Goal: Information Seeking & Learning: Check status

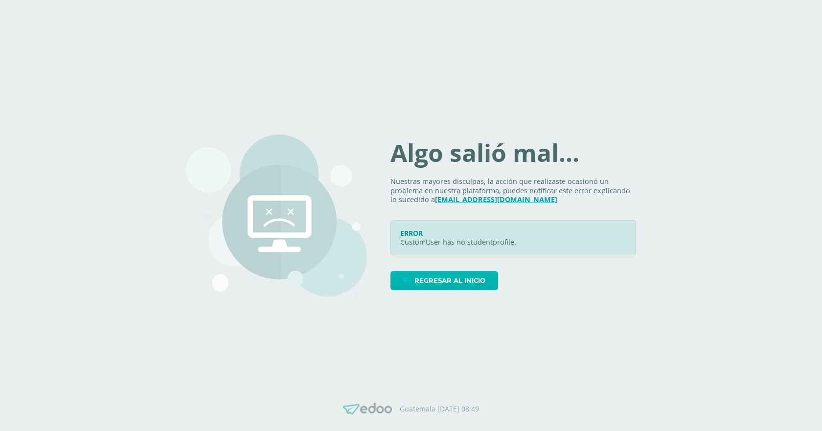
click at [484, 284] on span "Regresar al inicio" at bounding box center [449, 281] width 71 height 18
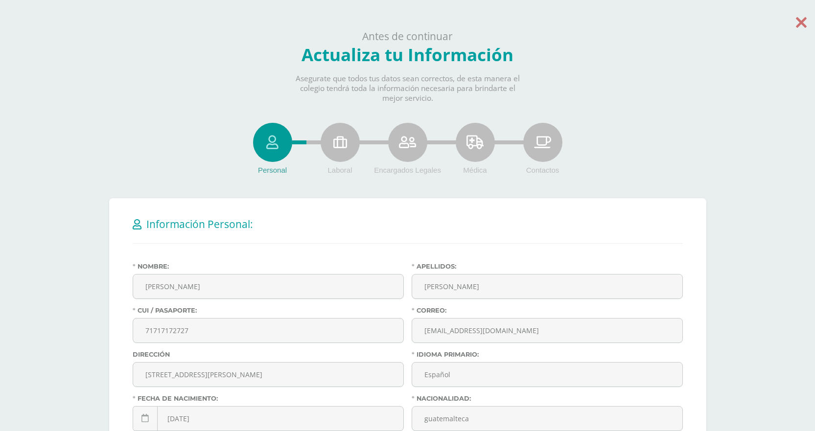
click at [796, 24] on icon at bounding box center [800, 22] width 11 height 17
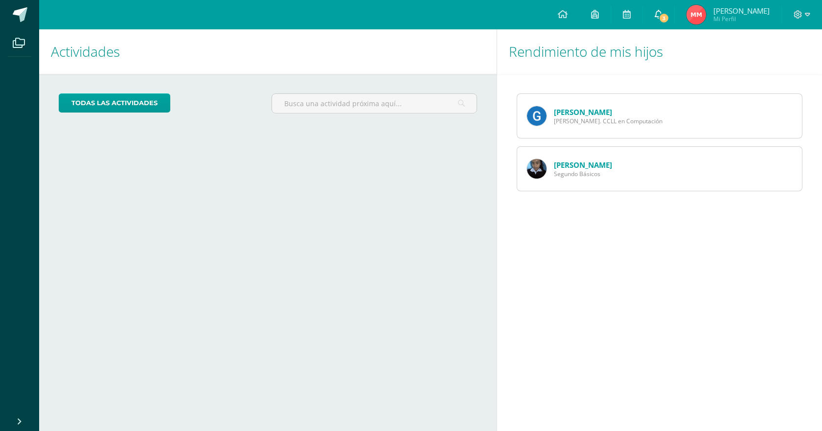
click at [656, 12] on icon at bounding box center [659, 14] width 8 height 9
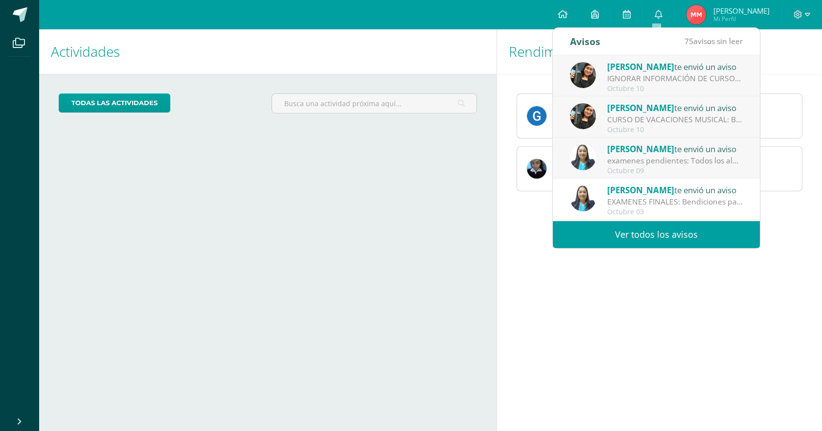
click at [653, 85] on div "Octubre 10" at bounding box center [675, 89] width 136 height 8
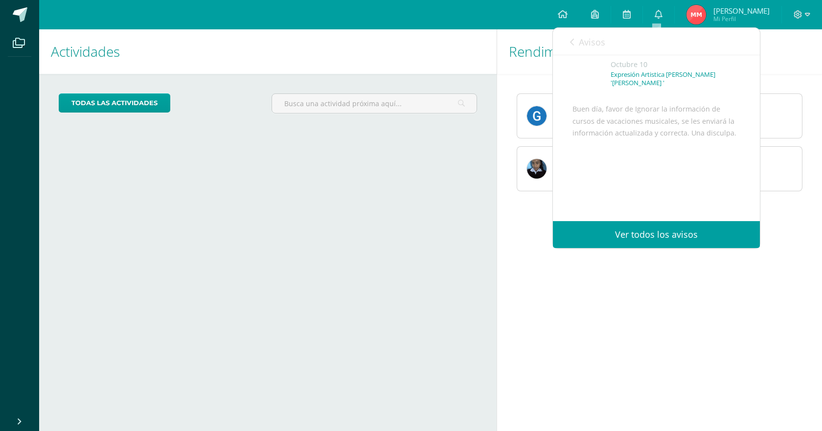
scroll to position [84, 0]
click at [586, 35] on link "Avisos" at bounding box center [587, 42] width 35 height 28
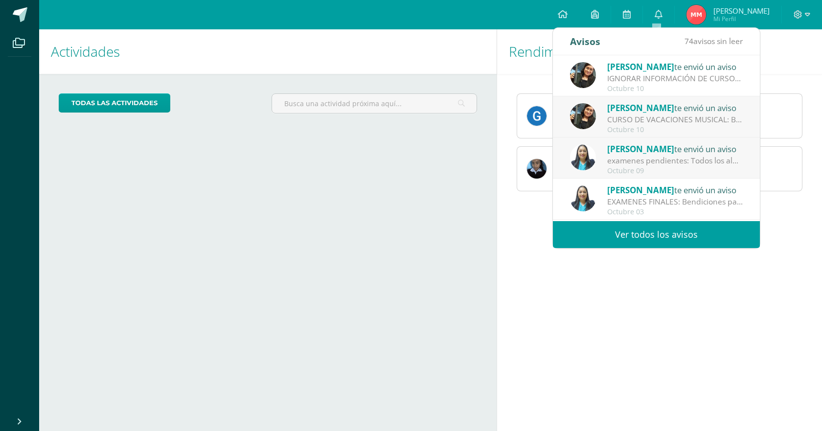
click at [654, 124] on div "CURSO DE VACACIONES MUSICAL: Buen dia papitos, adjunto información de cursos de…" at bounding box center [675, 119] width 136 height 11
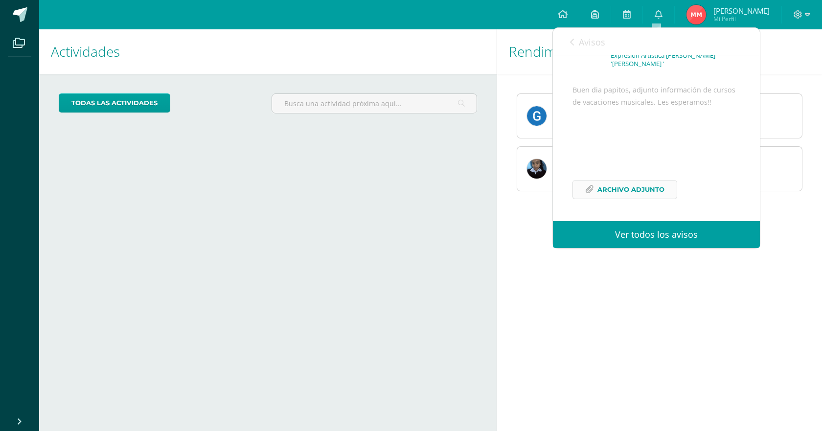
click at [632, 191] on span "Archivo Adjunto" at bounding box center [630, 190] width 67 height 18
click at [580, 39] on span "Avisos" at bounding box center [592, 42] width 26 height 12
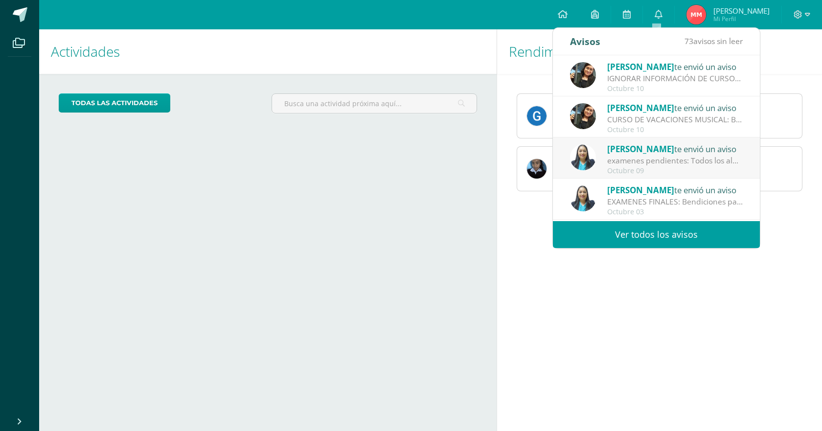
click at [726, 160] on div "examenes pendientes: Todos los alumnos que tienen exámenes pendientes, deben pr…" at bounding box center [675, 160] width 136 height 11
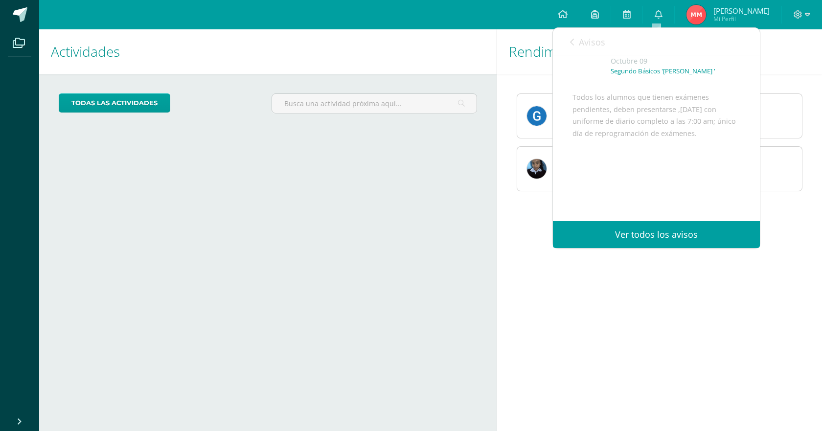
scroll to position [76, 0]
click at [579, 43] on span "Avisos" at bounding box center [592, 42] width 26 height 12
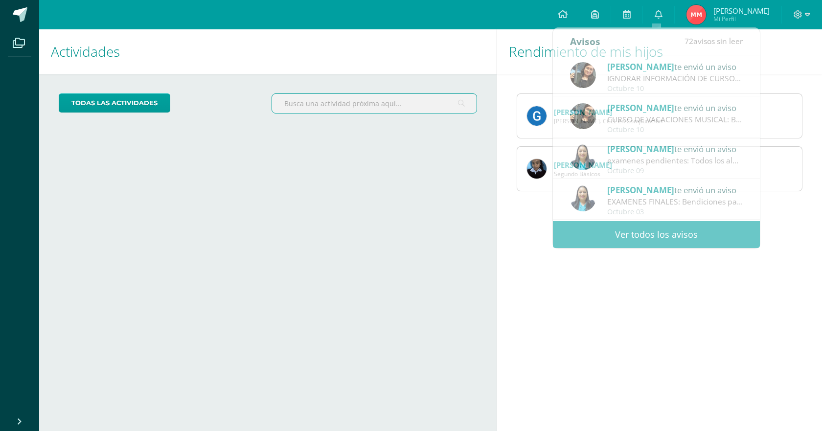
click at [429, 113] on input "text" at bounding box center [374, 103] width 204 height 19
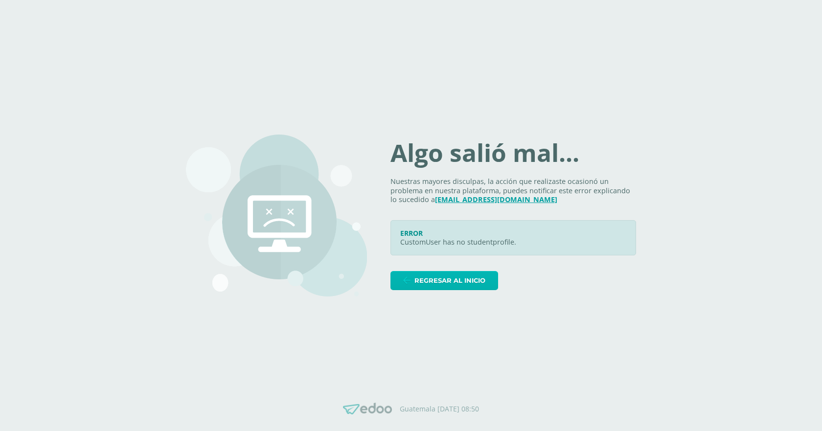
click at [480, 284] on span "Regresar al inicio" at bounding box center [449, 281] width 71 height 18
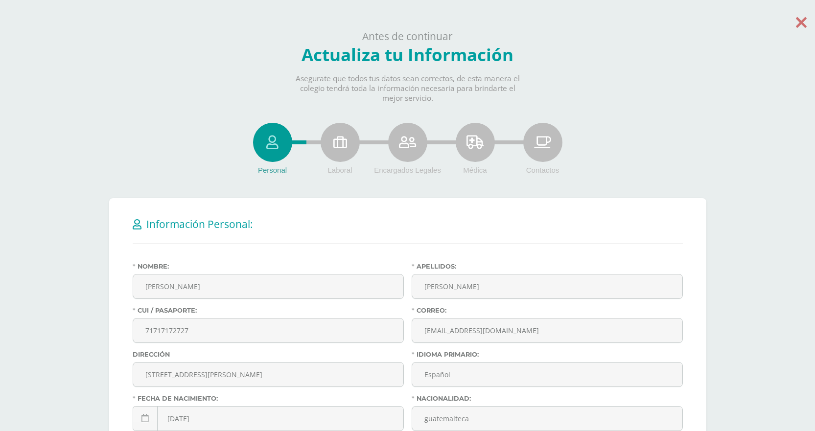
click at [797, 17] on icon at bounding box center [800, 22] width 11 height 17
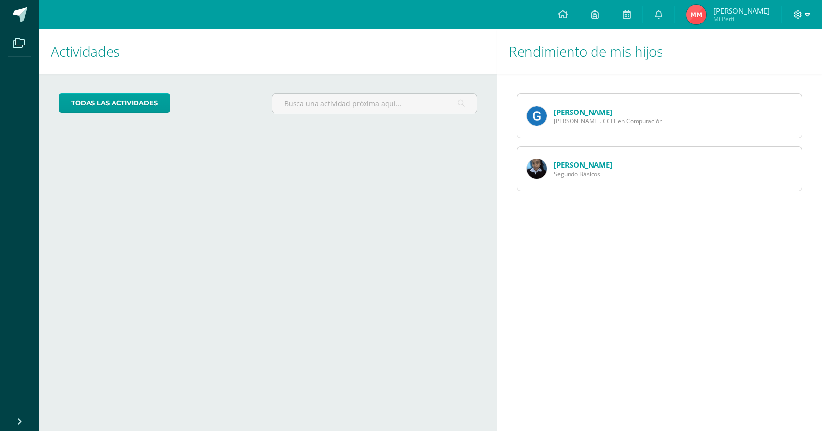
click at [795, 14] on icon at bounding box center [798, 14] width 9 height 9
click at [773, 54] on span "Configuración" at bounding box center [777, 52] width 45 height 9
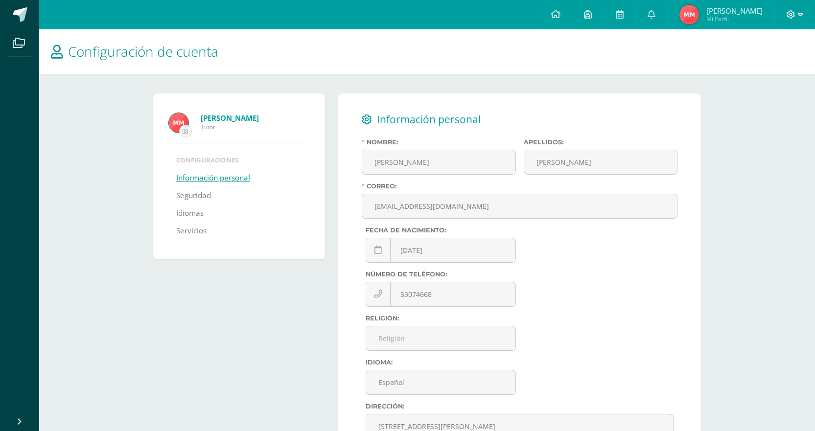
click at [794, 13] on icon at bounding box center [790, 14] width 9 height 9
click at [756, 69] on span "Cerrar sesión" at bounding box center [770, 66] width 44 height 9
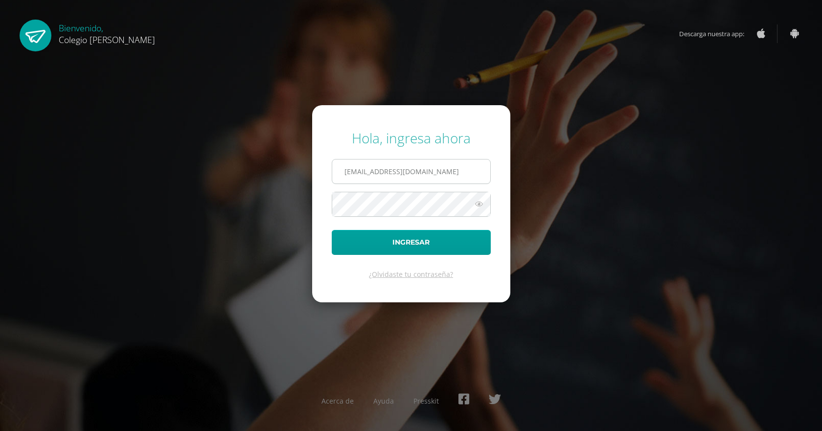
click at [409, 179] on input "t1COS00892@osoriosandoval.edu.gt" at bounding box center [411, 171] width 158 height 24
type input "COS00893@osoriosandoval.edu.gt"
click at [391, 236] on button "Ingresar" at bounding box center [411, 242] width 159 height 25
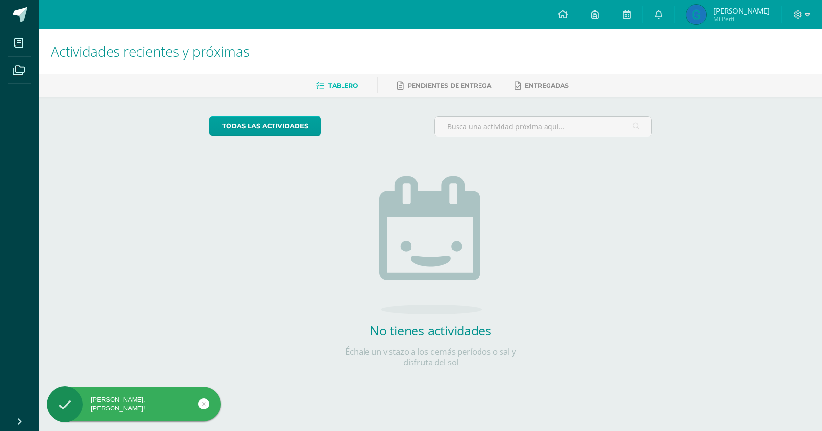
click at [696, 20] on img at bounding box center [696, 15] width 20 height 20
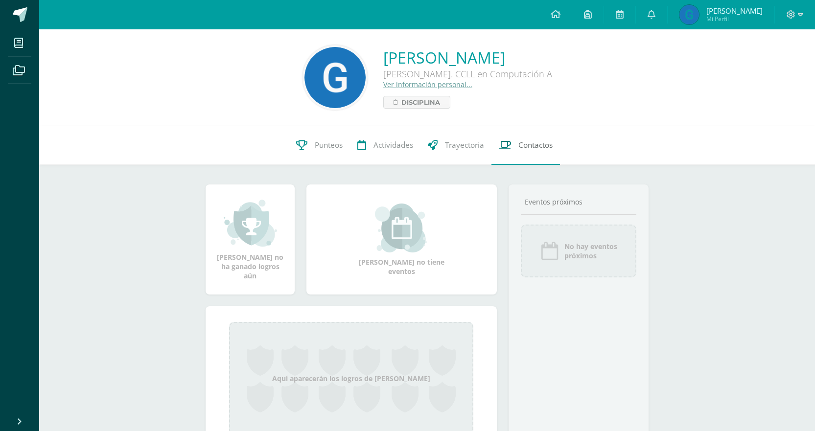
click at [527, 142] on span "Contactos" at bounding box center [535, 145] width 34 height 10
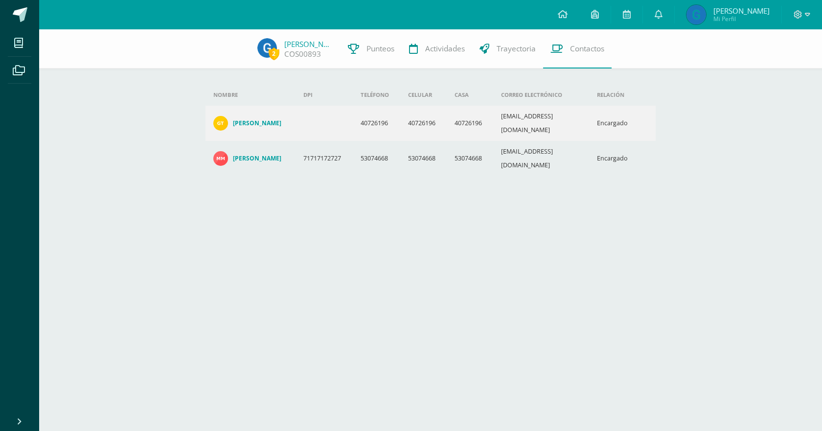
click at [414, 141] on td "53074668" at bounding box center [423, 158] width 46 height 35
click at [387, 141] on td "53074668" at bounding box center [376, 158] width 47 height 35
click at [353, 143] on td "71717172727" at bounding box center [323, 158] width 57 height 35
drag, startPoint x: 345, startPoint y: 143, endPoint x: 339, endPoint y: 143, distance: 5.9
click at [342, 143] on td "71717172727" at bounding box center [323, 158] width 57 height 35
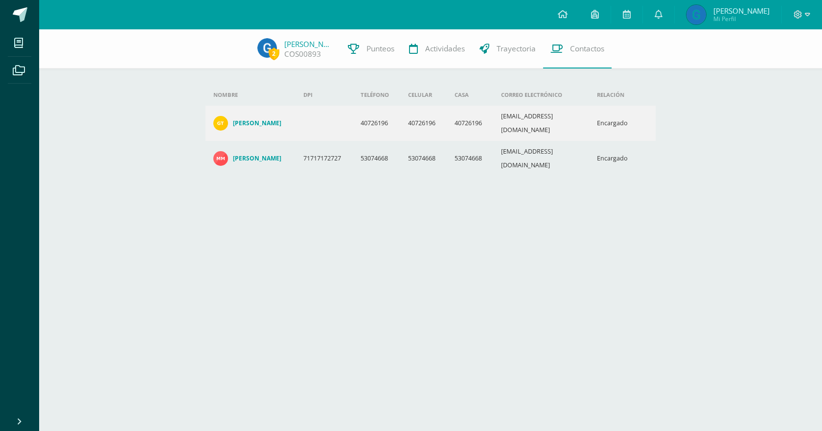
click at [339, 143] on td "71717172727" at bounding box center [323, 158] width 57 height 35
click at [477, 52] on link "Trayectoria" at bounding box center [507, 48] width 71 height 39
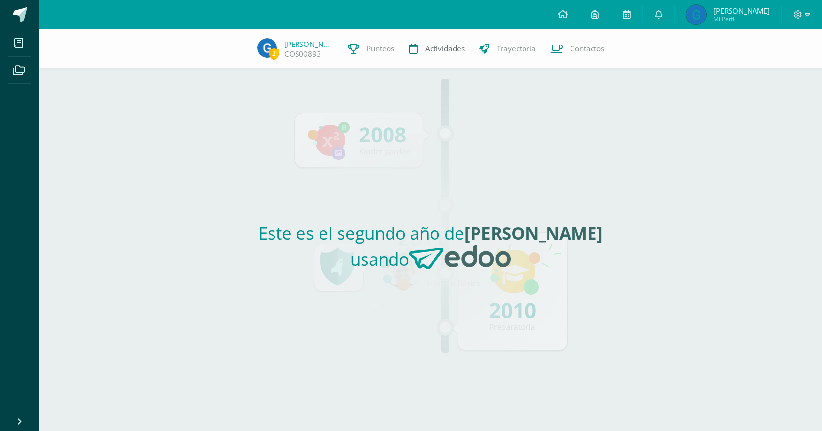
click at [446, 50] on span "Actividades" at bounding box center [445, 49] width 40 height 10
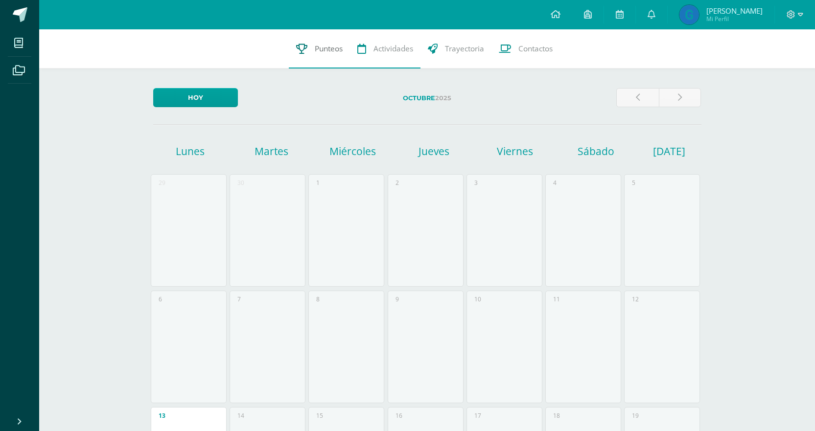
click at [317, 46] on span "Punteos" at bounding box center [329, 49] width 28 height 10
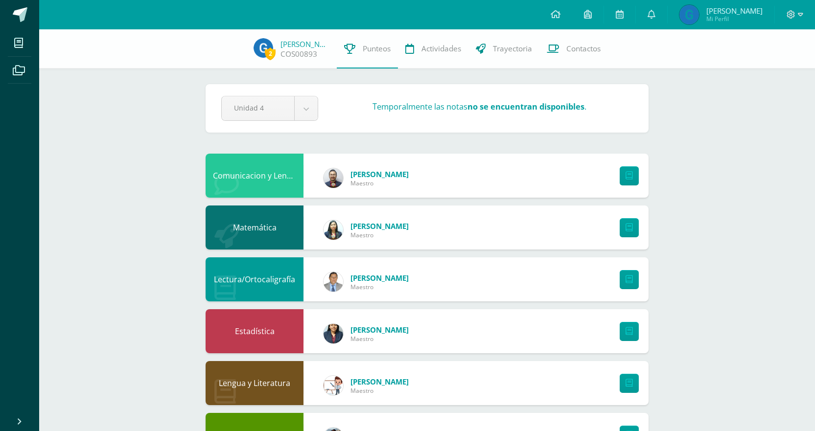
click at [692, 19] on img at bounding box center [689, 15] width 20 height 20
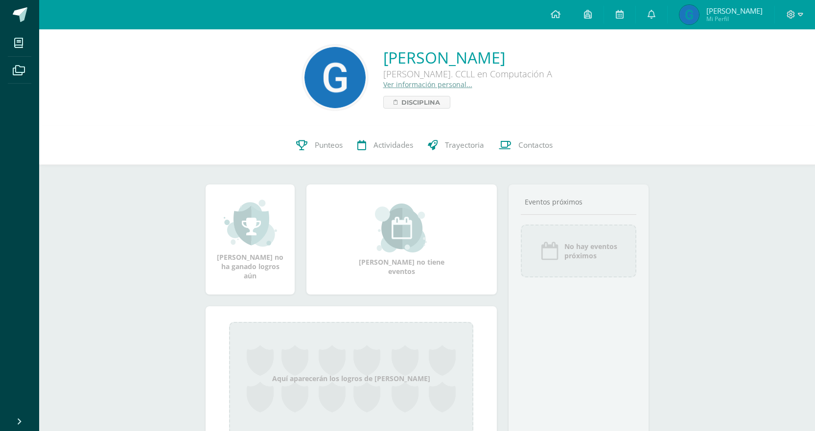
click at [391, 94] on div "[PERSON_NAME] [PERSON_NAME]. CCLL en Computación A Ver información personal... …" at bounding box center [467, 78] width 169 height 62
click at [401, 99] on span "Disciplina" at bounding box center [420, 102] width 39 height 12
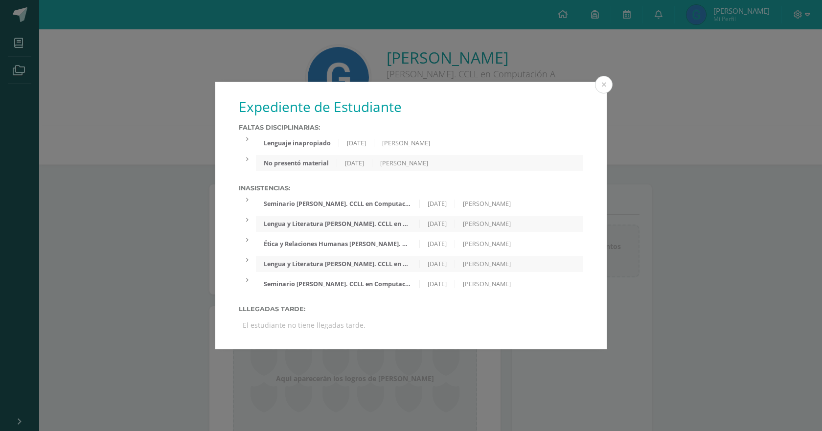
click at [358, 199] on div "Seminario Quinto Bach. CCLL en Computación 'A' 15/05/2025 Ingrid Velásquez" at bounding box center [419, 204] width 327 height 16
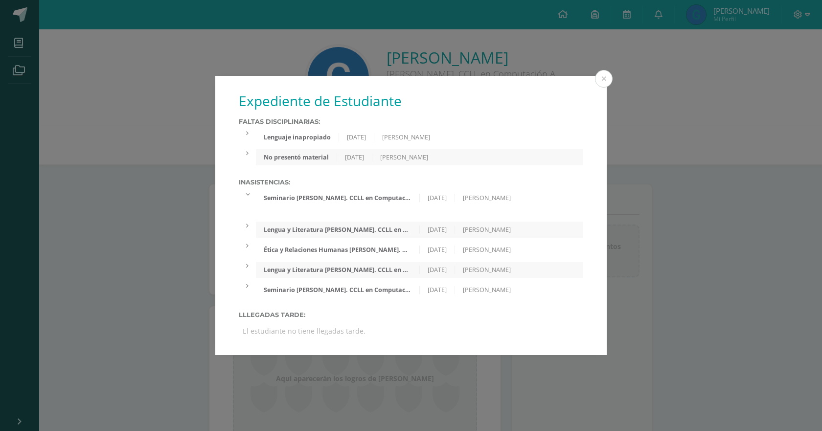
click at [358, 199] on div "Seminario [PERSON_NAME]. CCLL en Computación 'A'" at bounding box center [337, 198] width 163 height 8
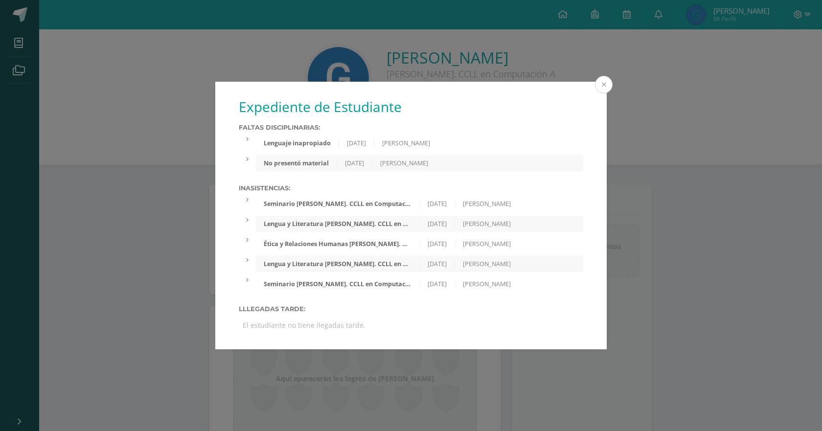
click at [604, 84] on button at bounding box center [604, 85] width 18 height 18
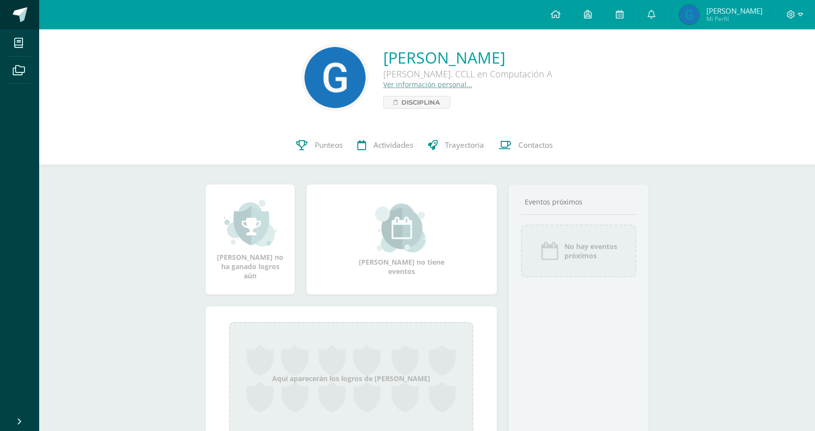
click at [2, 17] on link at bounding box center [19, 14] width 39 height 29
click at [18, 17] on span at bounding box center [20, 14] width 15 height 15
